Goal: Transaction & Acquisition: Book appointment/travel/reservation

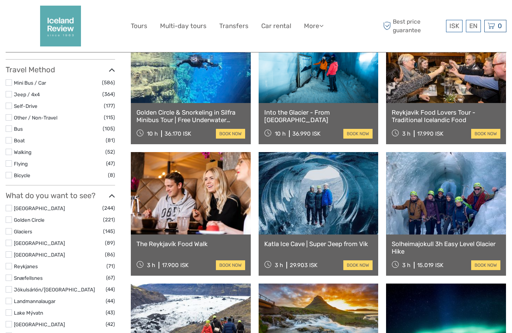
scroll to position [241, 0]
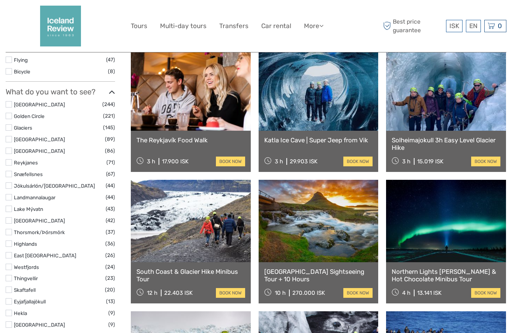
select select
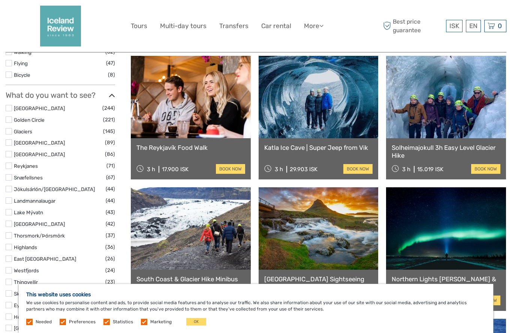
scroll to position [351, 0]
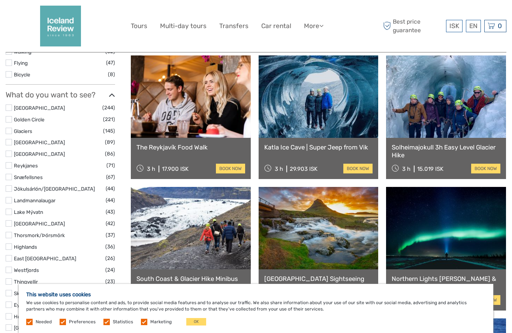
click at [0, 0] on link "English" at bounding box center [0, 0] width 0 height 0
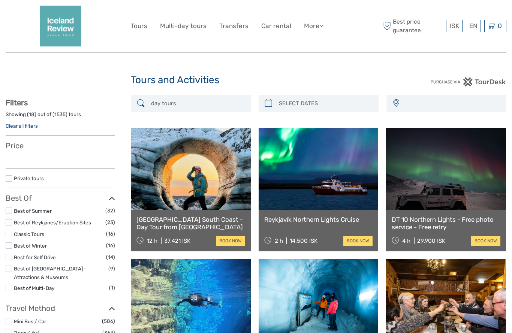
select select
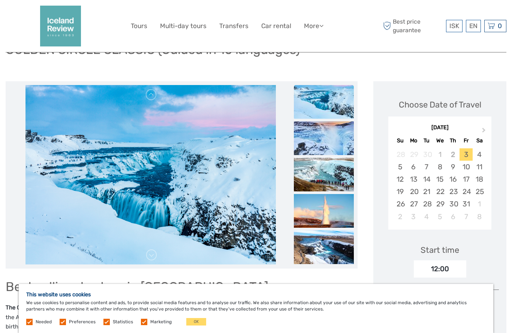
scroll to position [67, 0]
click at [351, 333] on div "This website uses cookies We use cookies to personalise content and ads, to pro…" at bounding box center [256, 308] width 474 height 49
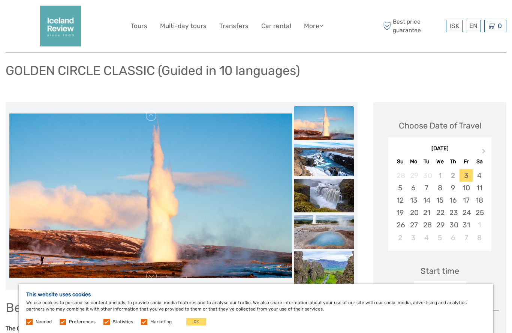
scroll to position [48, 0]
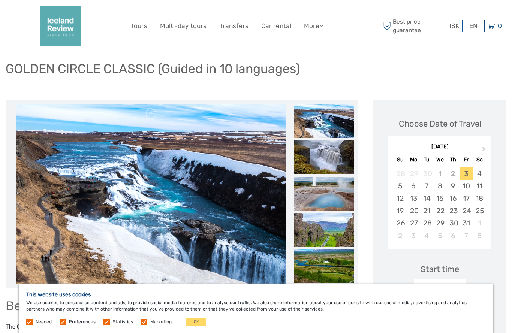
click at [416, 202] on div "13" at bounding box center [413, 198] width 13 height 12
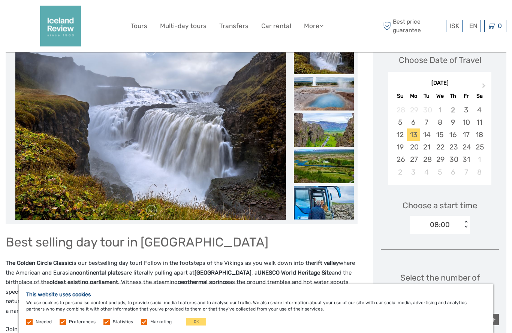
scroll to position [107, 0]
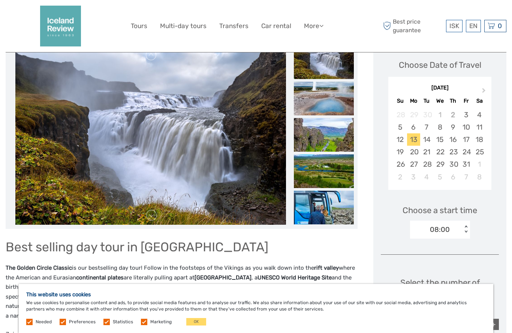
click at [195, 325] on button "OK" at bounding box center [196, 321] width 20 height 7
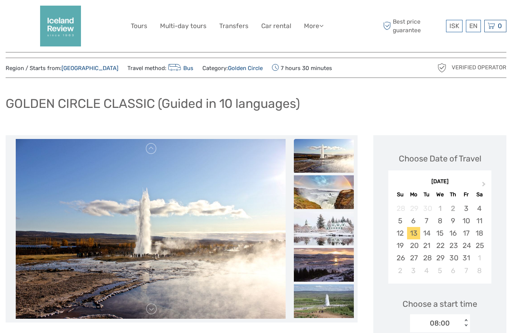
scroll to position [14, 0]
